Goal: Task Accomplishment & Management: Manage account settings

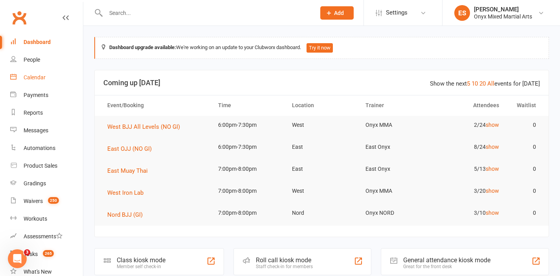
click at [32, 76] on div "Calendar" at bounding box center [35, 77] width 22 height 6
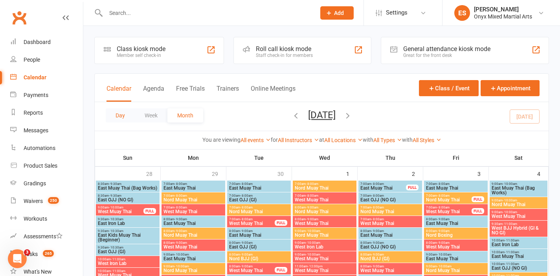
click at [119, 115] on button "Day" at bounding box center [120, 116] width 29 height 14
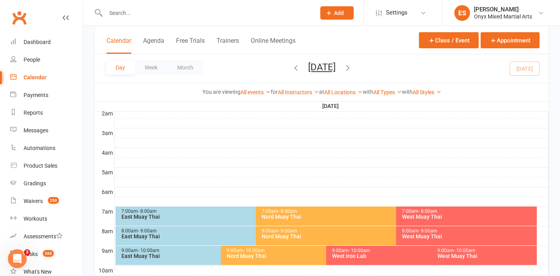
scroll to position [94, 0]
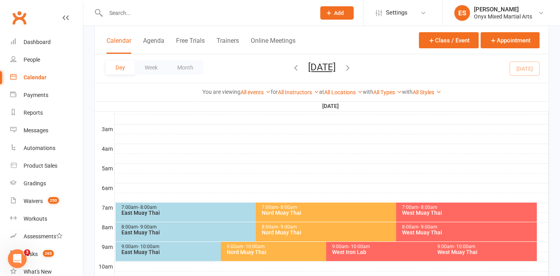
click at [274, 211] on div "Nord Muay Thai" at bounding box center [394, 213] width 266 height 6
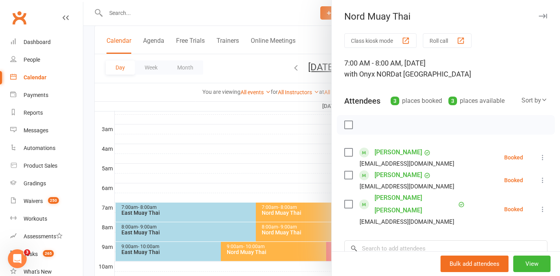
click at [346, 125] on label at bounding box center [348, 125] width 8 height 8
click at [362, 124] on icon "button" at bounding box center [366, 125] width 9 height 9
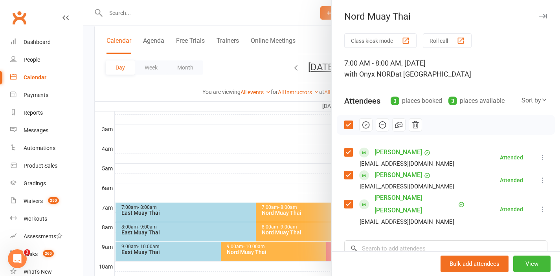
click at [539, 16] on icon "button" at bounding box center [543, 16] width 8 height 5
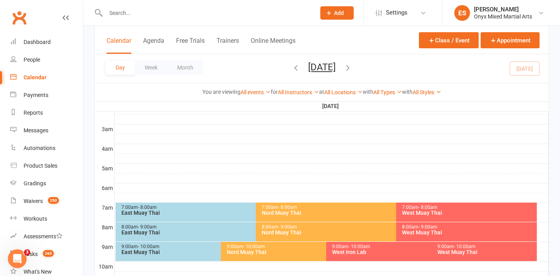
click at [293, 233] on div "Nord Muay Thai" at bounding box center [394, 233] width 266 height 6
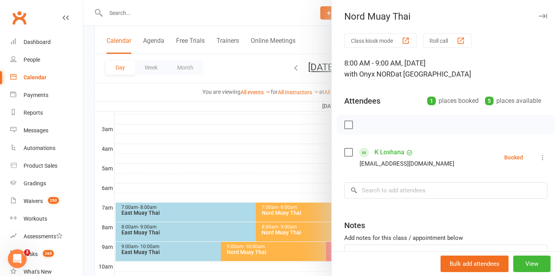
click at [347, 153] on label at bounding box center [348, 153] width 8 height 8
click at [363, 125] on icon "button" at bounding box center [366, 125] width 9 height 9
click at [237, 153] on div at bounding box center [321, 138] width 477 height 276
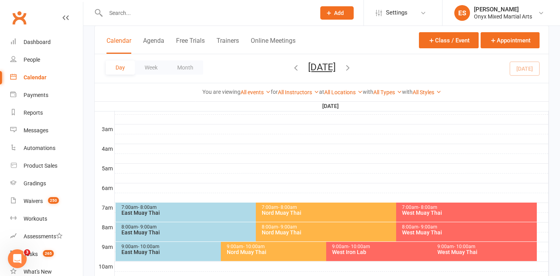
click at [252, 248] on span "- 10:00am" at bounding box center [254, 247] width 22 height 6
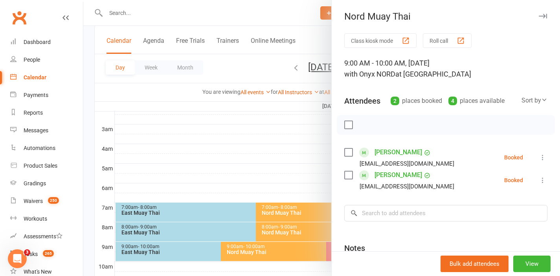
click at [347, 123] on label at bounding box center [348, 125] width 8 height 8
click at [366, 124] on icon "button" at bounding box center [366, 125] width 7 height 7
click at [295, 162] on div at bounding box center [321, 138] width 477 height 276
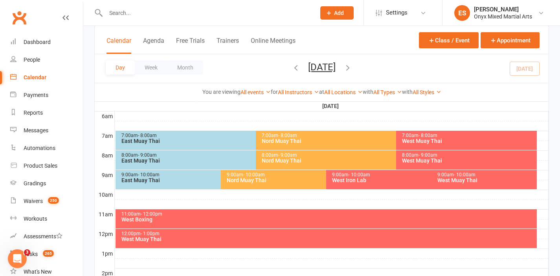
scroll to position [289, 0]
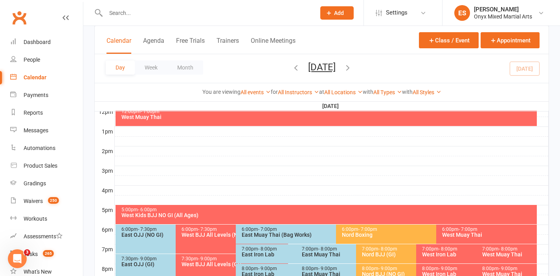
click at [228, 10] on input "text" at bounding box center [206, 12] width 207 height 11
paste input "[EMAIL_ADDRESS][DOMAIN_NAME]"
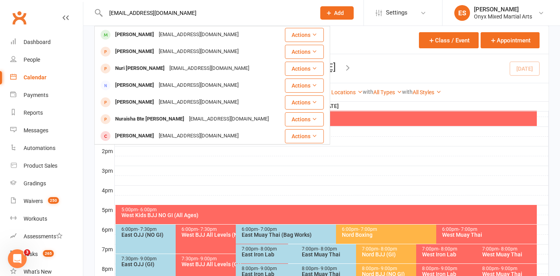
drag, startPoint x: 215, startPoint y: 15, endPoint x: 78, endPoint y: 5, distance: 136.8
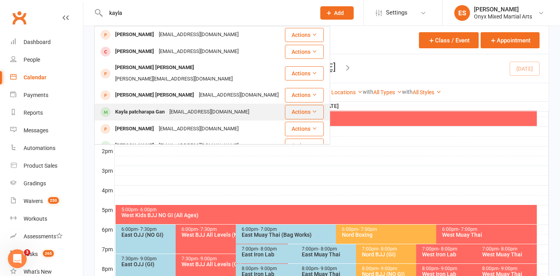
type input "kayla"
click at [173, 107] on div "[EMAIL_ADDRESS][DOMAIN_NAME]" at bounding box center [209, 112] width 85 height 11
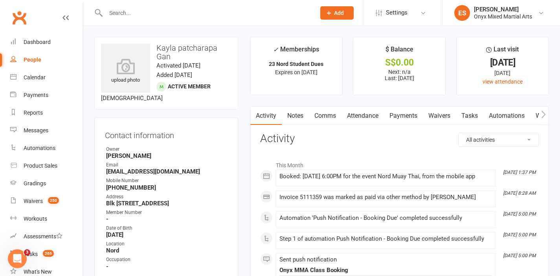
click at [405, 120] on link "Payments" at bounding box center [403, 116] width 39 height 18
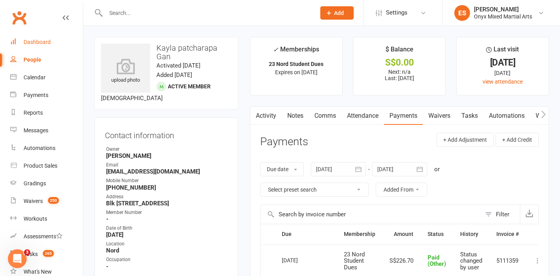
click at [38, 40] on div "Dashboard" at bounding box center [37, 42] width 27 height 6
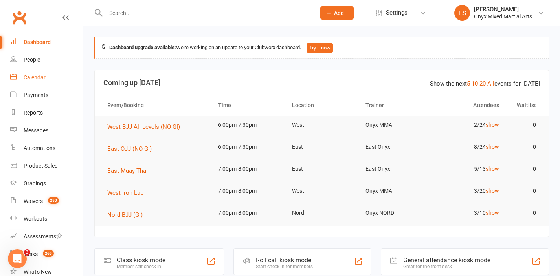
click at [36, 75] on div "Calendar" at bounding box center [35, 77] width 22 height 6
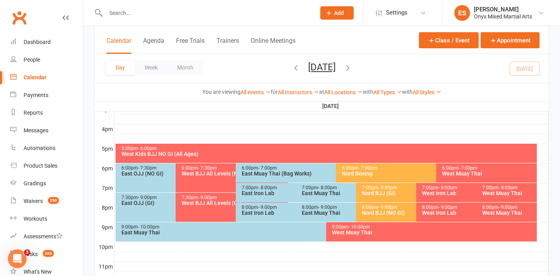
scroll to position [378, 0]
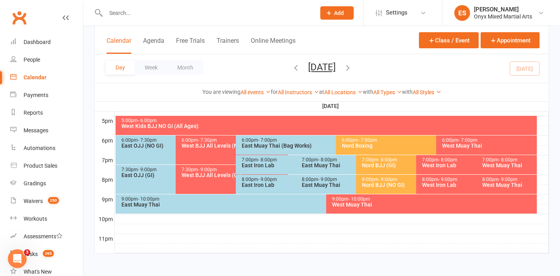
click at [379, 146] on div "Nord Boxing" at bounding box center [435, 146] width 186 height 6
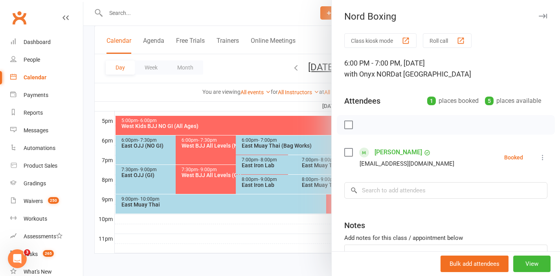
click at [281, 241] on div at bounding box center [321, 138] width 477 height 276
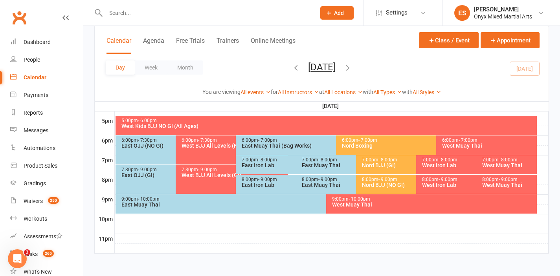
click at [375, 169] on div "7:00pm - 8:00pm Nord BJJ (GI)" at bounding box center [412, 164] width 112 height 19
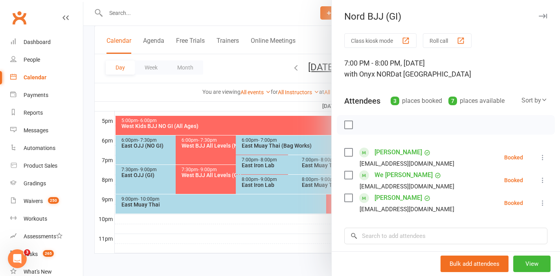
click at [278, 231] on div at bounding box center [321, 138] width 477 height 276
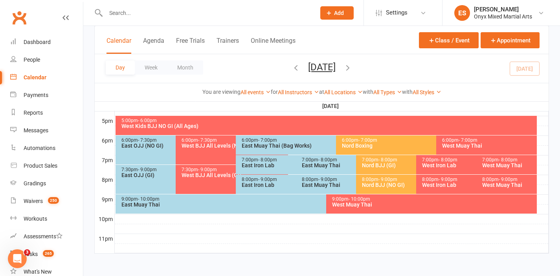
click at [381, 179] on span "- 9:00pm" at bounding box center [388, 180] width 19 height 6
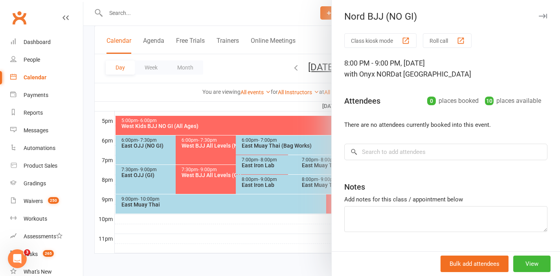
click at [254, 234] on div at bounding box center [321, 138] width 477 height 276
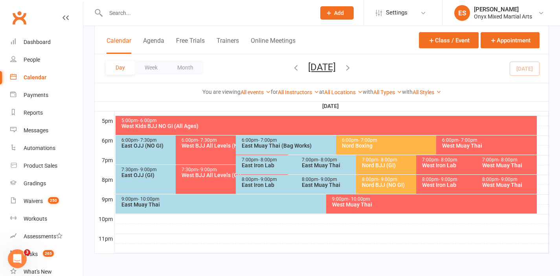
click at [280, 148] on div "East Muay Thai (Bag Works)" at bounding box center [334, 146] width 186 height 6
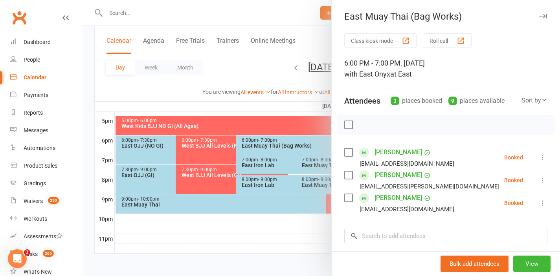
click at [274, 209] on div at bounding box center [321, 138] width 477 height 276
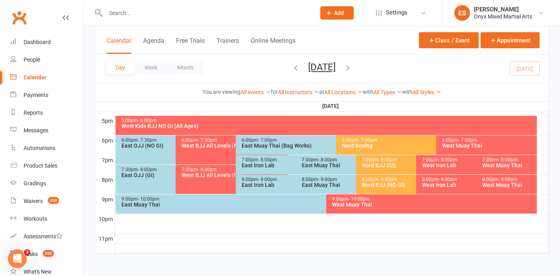
click at [323, 169] on div "7:00pm - 8:00pm East Muay Thai" at bounding box center [352, 164] width 112 height 19
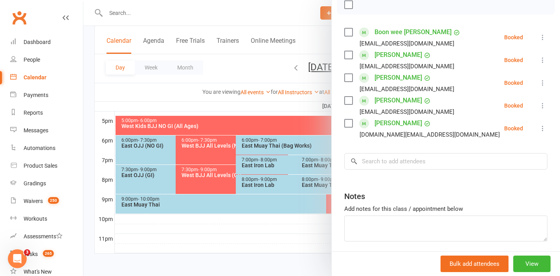
scroll to position [118, 0]
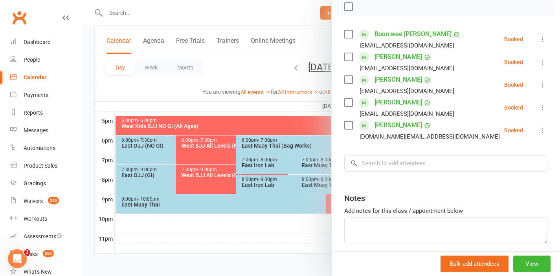
click at [288, 243] on div at bounding box center [321, 138] width 477 height 276
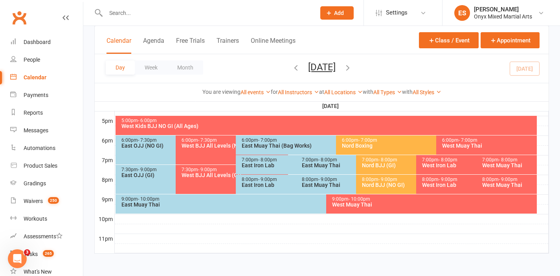
click at [337, 183] on div "East Muay Thai" at bounding box center [354, 185] width 105 height 6
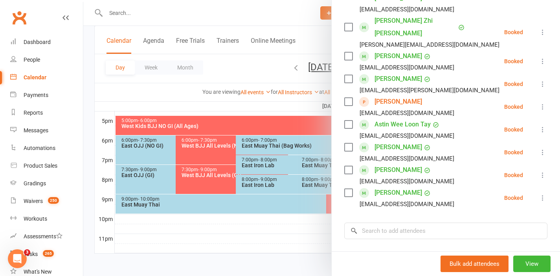
scroll to position [123, 0]
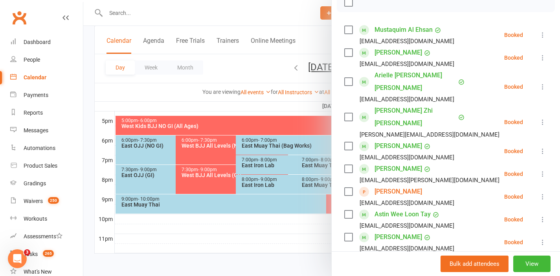
click at [247, 229] on div at bounding box center [321, 138] width 477 height 276
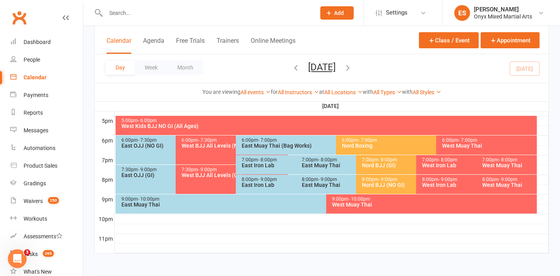
click at [252, 203] on div "East Muay Thai" at bounding box center [324, 205] width 407 height 6
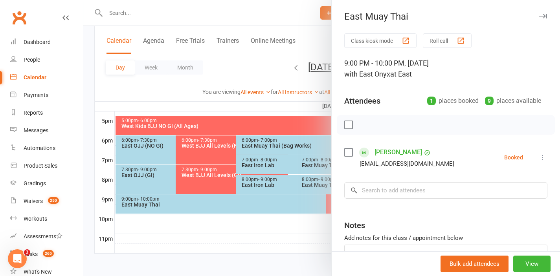
click at [265, 232] on div at bounding box center [321, 138] width 477 height 276
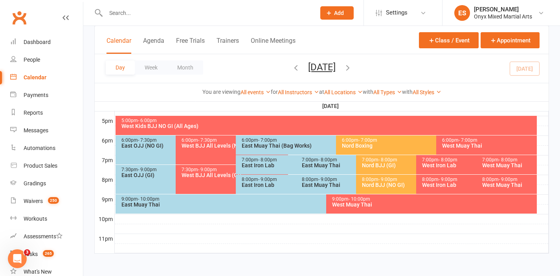
click at [266, 185] on div "East Iron Lab" at bounding box center [293, 185] width 105 height 6
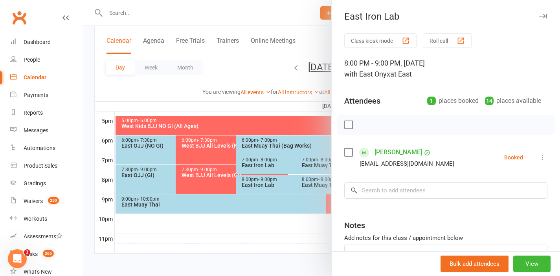
click at [269, 219] on div at bounding box center [321, 138] width 477 height 276
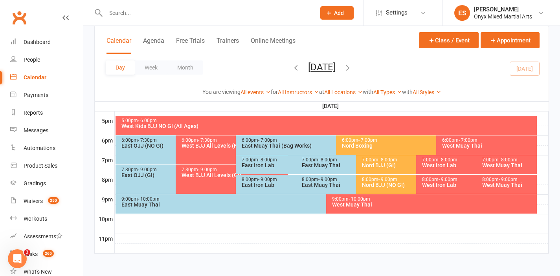
click at [273, 167] on div "East Iron Lab" at bounding box center [293, 166] width 105 height 6
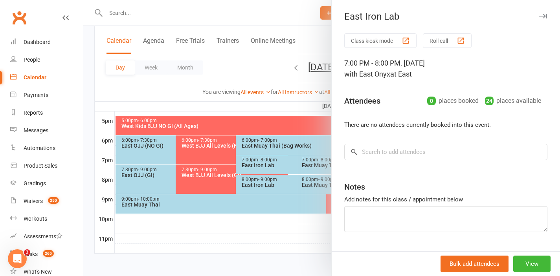
click at [282, 226] on div at bounding box center [321, 138] width 477 height 276
